Goal: Information Seeking & Learning: Learn about a topic

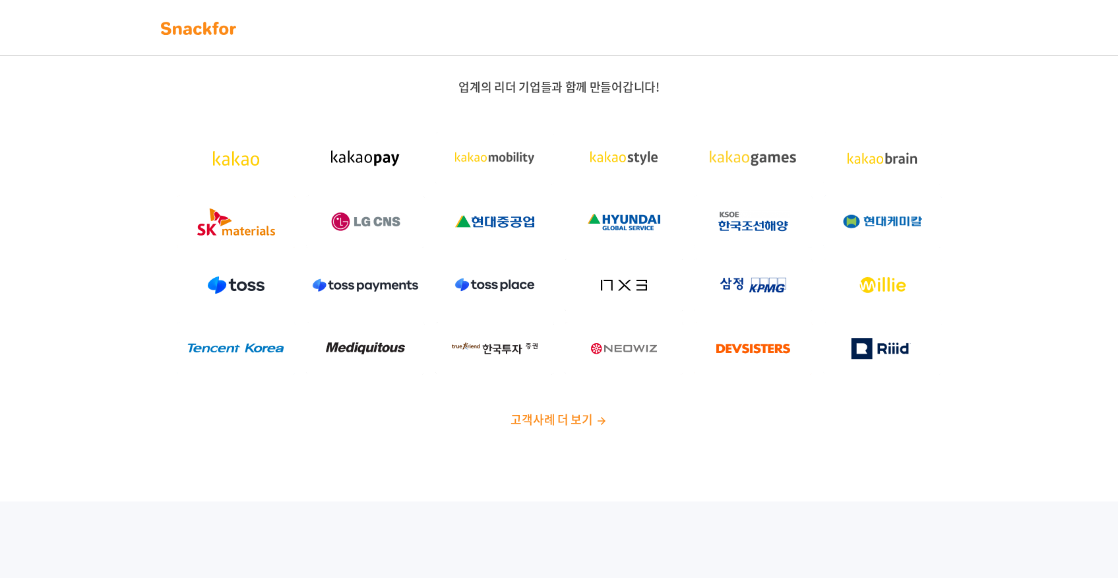
click at [575, 429] on div "업계의 리더 기업들과 함께 만들어갑니다! 고객사례 더 보기" at bounding box center [559, 259] width 1118 height 486
click at [576, 422] on span "고객사례 더 보기" at bounding box center [552, 419] width 82 height 18
